Goal: Task Accomplishment & Management: Manage account settings

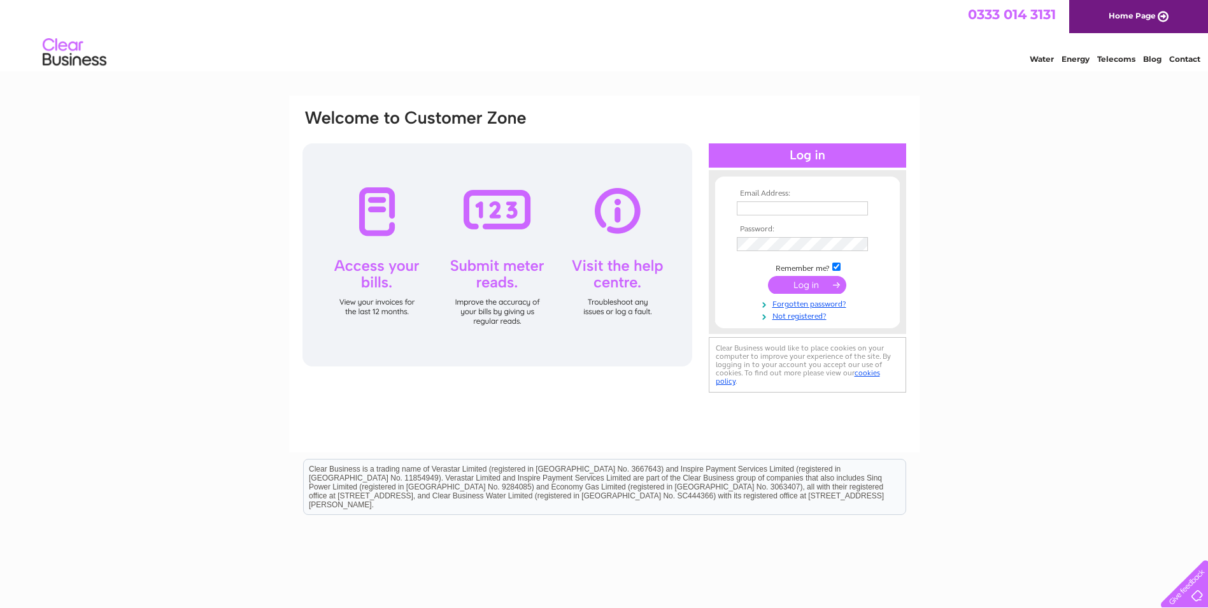
click at [373, 224] on div at bounding box center [498, 254] width 390 height 223
click at [385, 267] on div at bounding box center [498, 254] width 390 height 223
click at [762, 208] on input "text" at bounding box center [803, 208] width 132 height 15
type input "Jim.copeland@maco.co.uk"
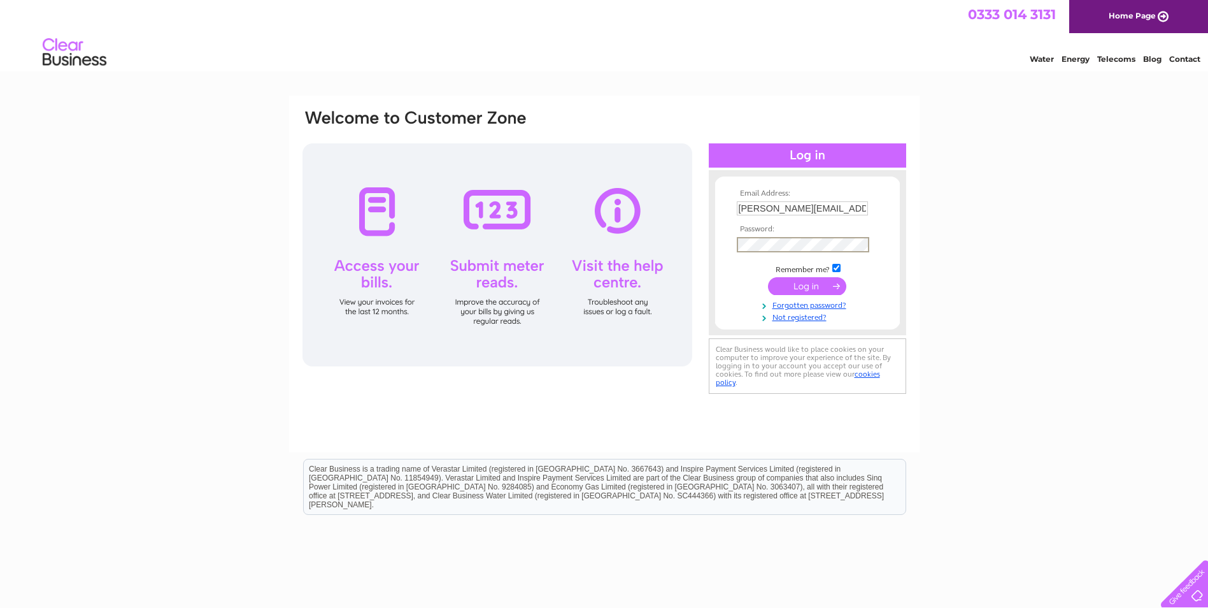
click at [801, 288] on input "submit" at bounding box center [807, 286] width 78 height 18
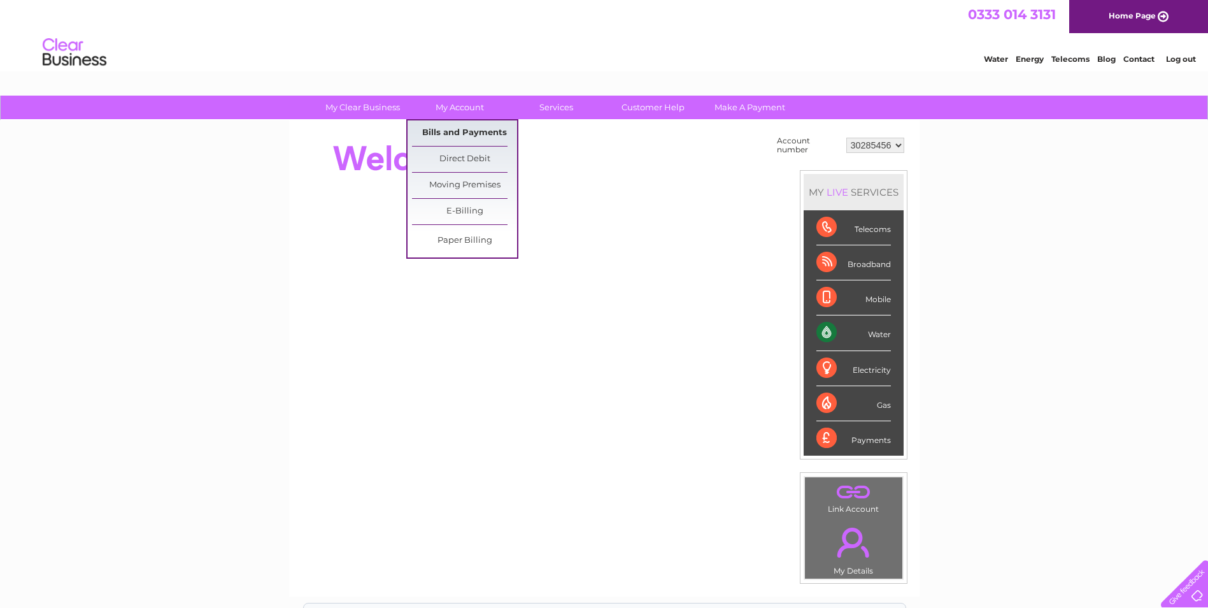
click at [475, 131] on link "Bills and Payments" at bounding box center [464, 132] width 105 height 25
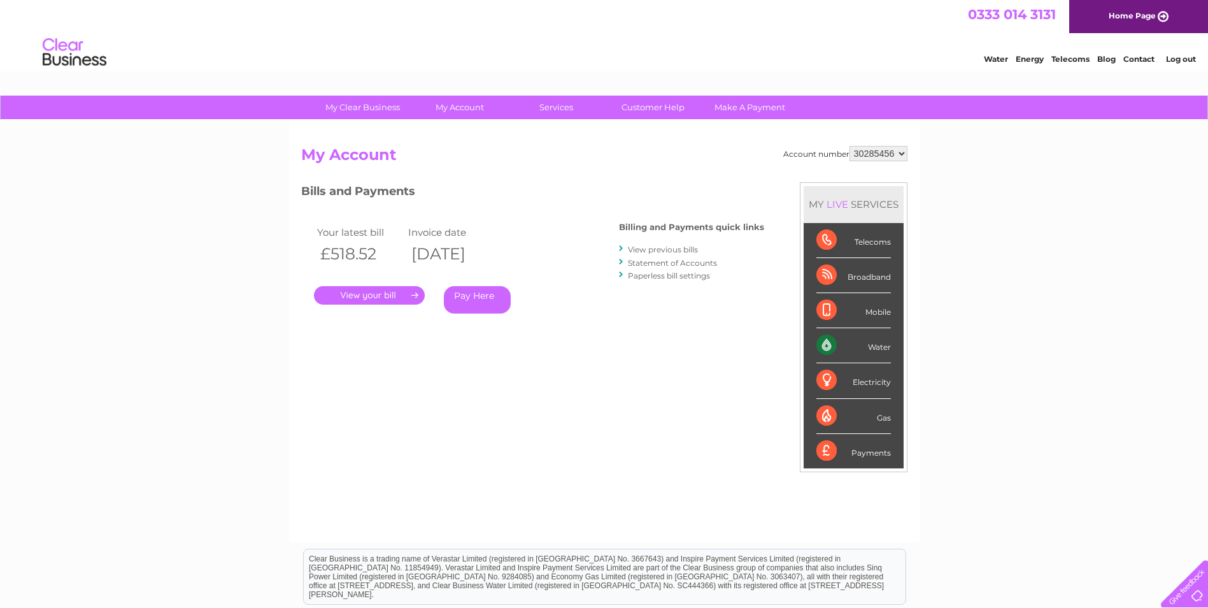
click at [380, 292] on link "." at bounding box center [369, 295] width 111 height 18
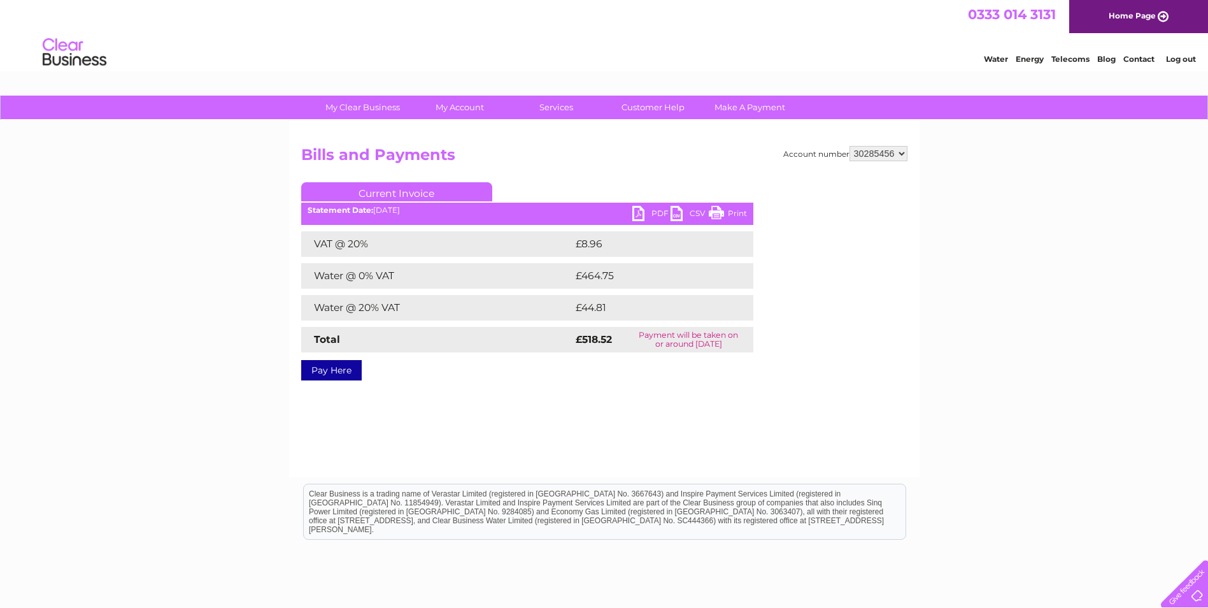
click at [651, 217] on link "PDF" at bounding box center [651, 215] width 38 height 18
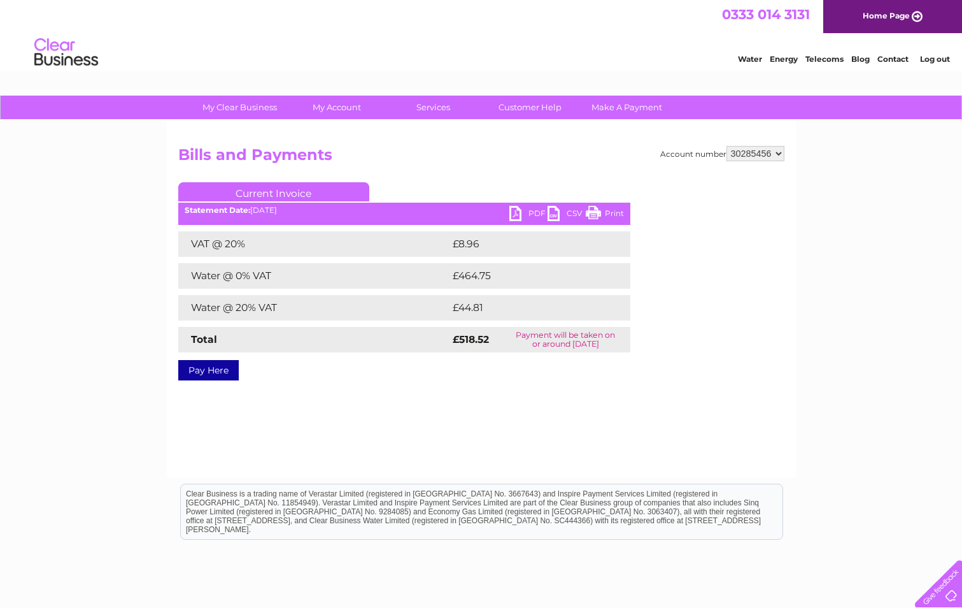
click at [935, 57] on link "Log out" at bounding box center [935, 59] width 30 height 10
